Goal: Transaction & Acquisition: Purchase product/service

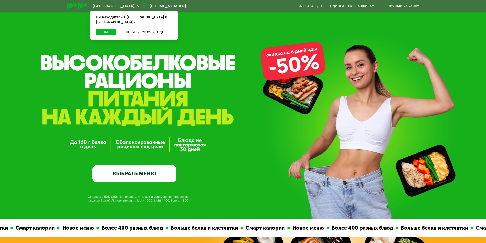
click at [136, 173] on link "ВЫБРАТЬ МЕНЮ" at bounding box center [134, 173] width 84 height 17
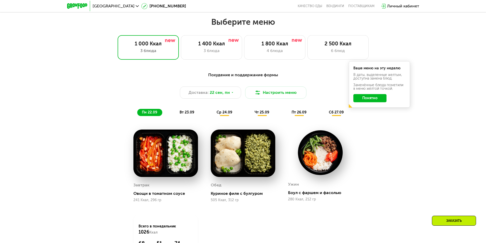
scroll to position [423, 0]
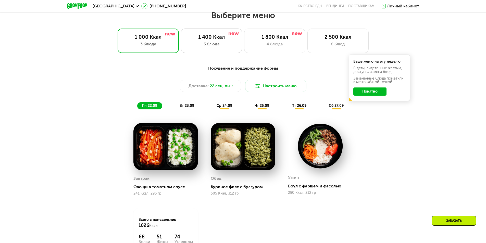
click at [226, 37] on div "1 400 Ккал" at bounding box center [211, 37] width 50 height 6
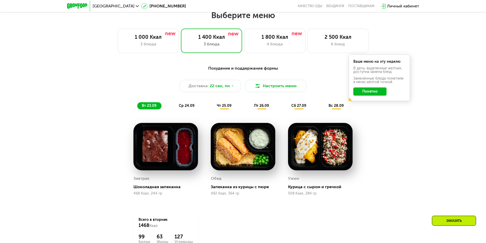
click at [365, 90] on button "Понятно" at bounding box center [369, 91] width 33 height 8
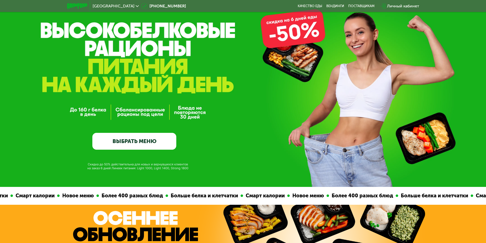
scroll to position [0, 0]
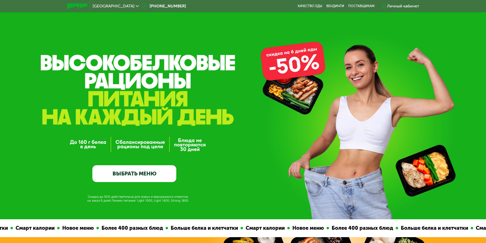
click at [301, 76] on div "GrowFood — доставка правильного питания ВЫБРАТЬ МЕНЮ" at bounding box center [243, 109] width 486 height 219
click at [133, 167] on link "ВЫБРАТЬ МЕНЮ" at bounding box center [134, 173] width 84 height 17
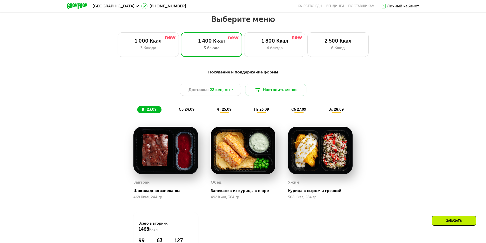
scroll to position [423, 0]
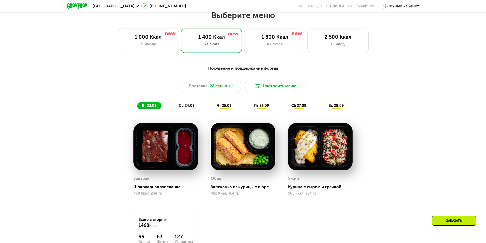
click at [212, 89] on span "22 сен, пн" at bounding box center [220, 86] width 20 height 6
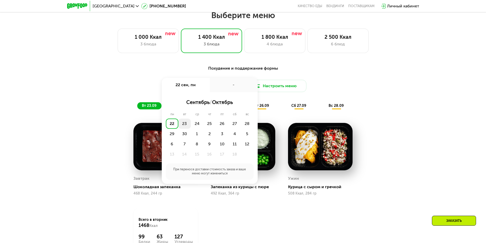
click at [181, 124] on div "23" at bounding box center [184, 124] width 12 height 10
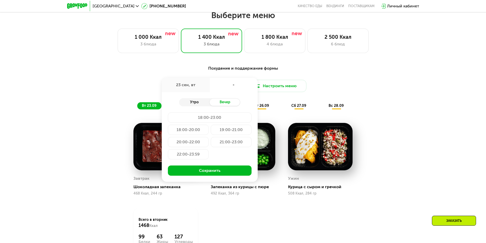
click at [206, 101] on div "Утро" at bounding box center [194, 102] width 31 height 7
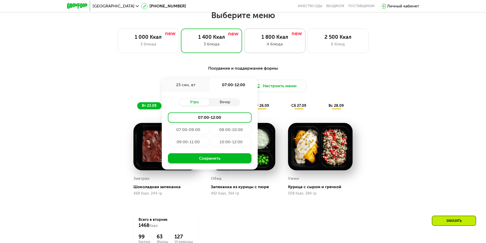
click at [269, 36] on div "1 800 Ккал" at bounding box center [274, 37] width 50 height 6
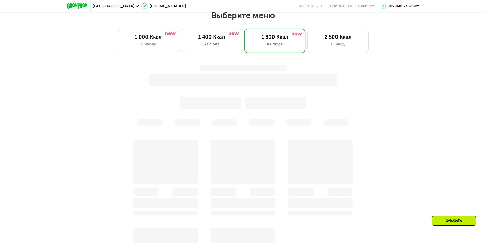
click at [241, 40] on div "1 400 Ккал 3 блюда" at bounding box center [211, 41] width 61 height 24
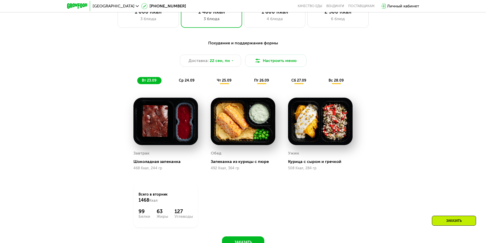
scroll to position [448, 0]
click at [194, 76] on div "Похудение и поддержание формы Доставка: [DATE] Настроить меню вт 23.09 ср 24.09…" at bounding box center [243, 62] width 302 height 44
click at [192, 82] on span "ср 24.09" at bounding box center [187, 80] width 16 height 4
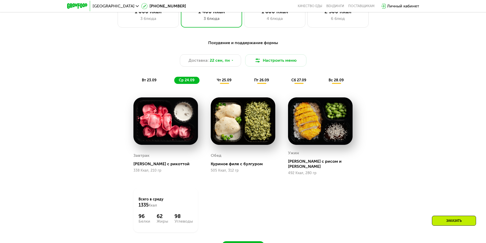
click at [222, 81] on span "чт 25.09" at bounding box center [224, 80] width 15 height 4
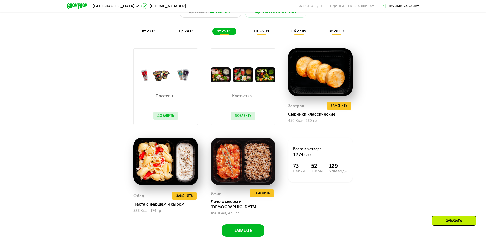
scroll to position [499, 0]
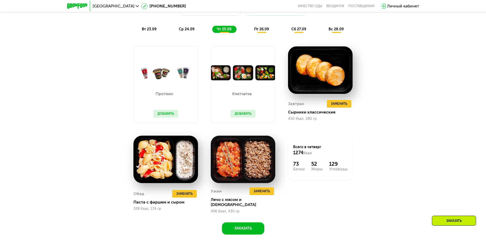
click at [263, 27] on div "Похудение и поддержание формы Доставка: [DATE] Настроить меню вт 23.09 ср 24.09…" at bounding box center [243, 11] width 302 height 44
click at [264, 31] on span "пт 26.09" at bounding box center [261, 29] width 15 height 4
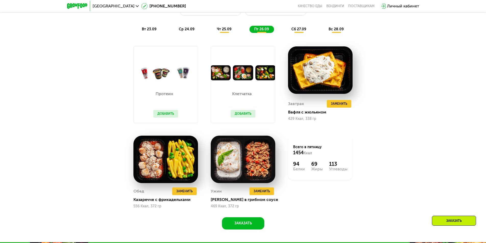
click at [301, 31] on span "сб 27.09" at bounding box center [298, 29] width 15 height 4
